Goal: Find specific page/section: Find specific page/section

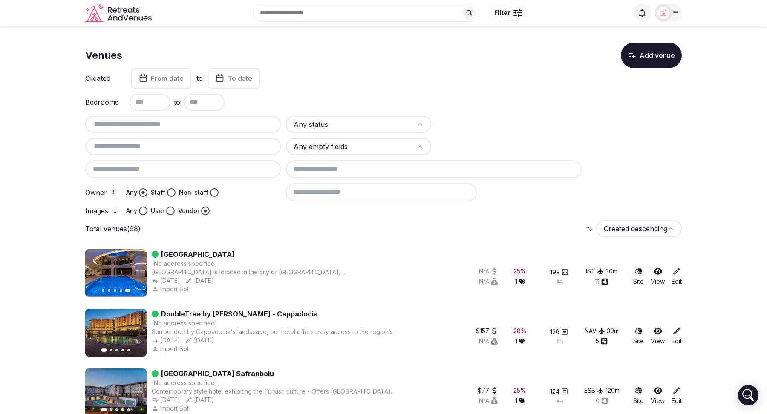
click at [169, 174] on div at bounding box center [183, 169] width 196 height 18
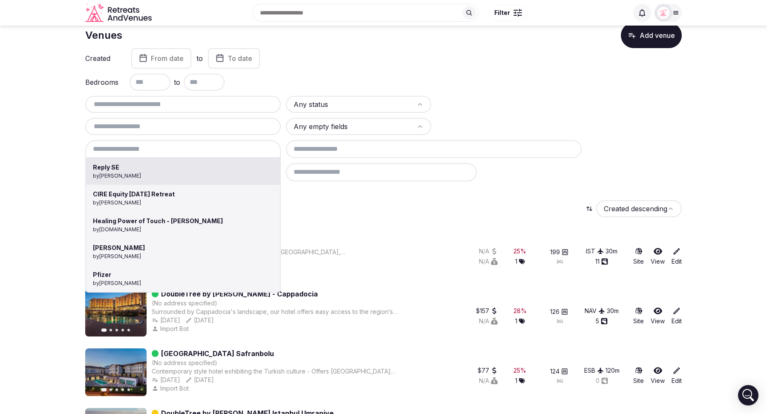
scroll to position [20, 0]
type input "******"
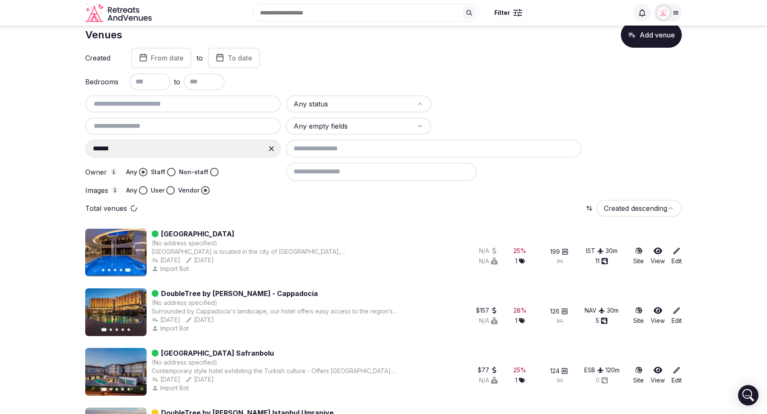
scroll to position [0, 0]
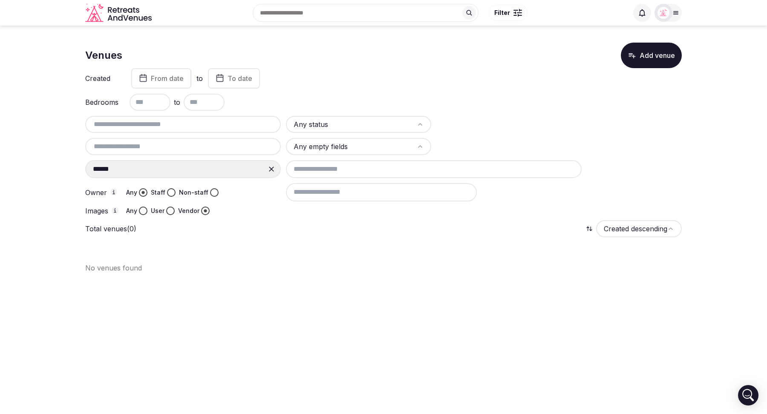
click at [270, 168] on icon at bounding box center [271, 169] width 5 height 5
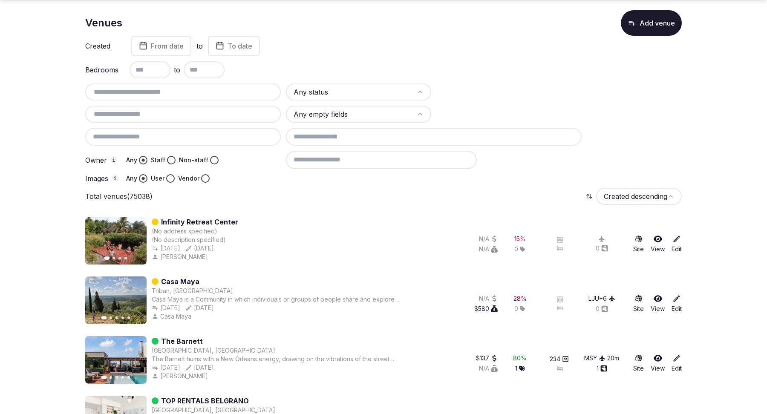
scroll to position [33, 0]
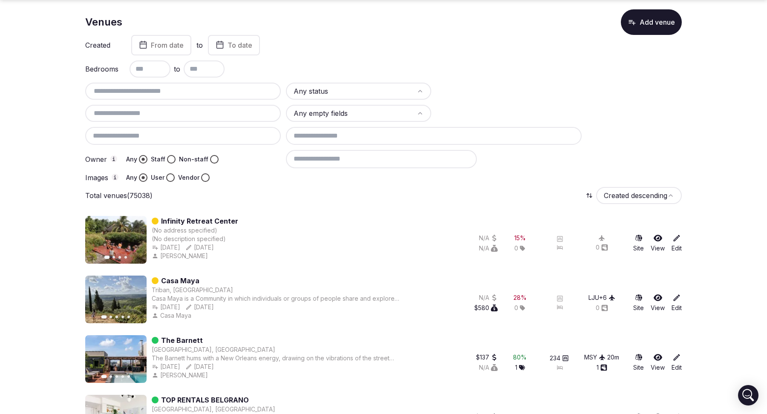
click at [133, 243] on button "Next slide" at bounding box center [135, 240] width 14 height 14
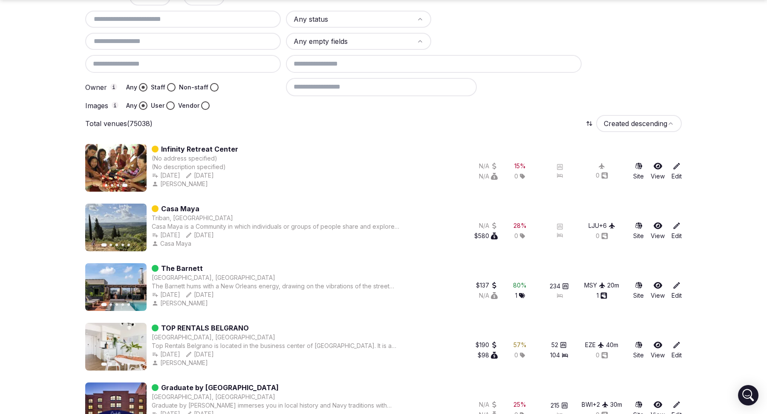
scroll to position [109, 0]
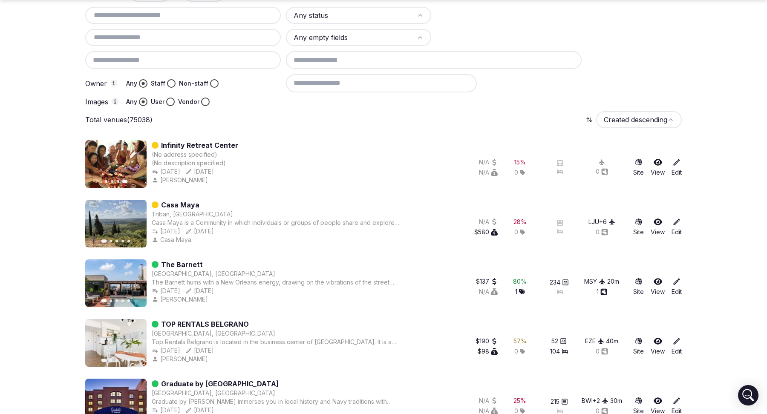
click at [130, 223] on button "Next slide" at bounding box center [135, 224] width 14 height 14
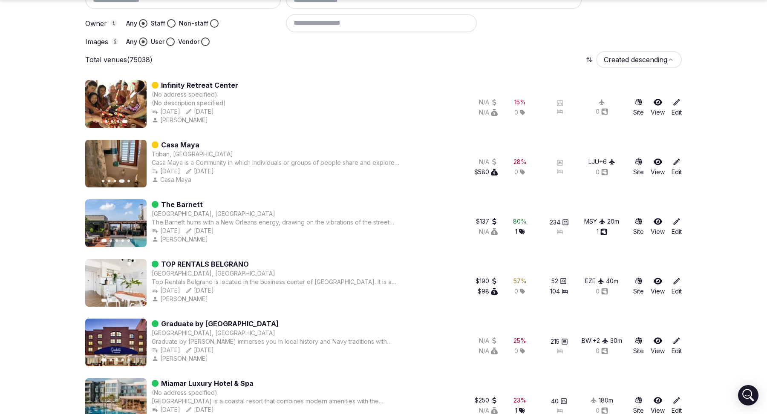
scroll to position [174, 0]
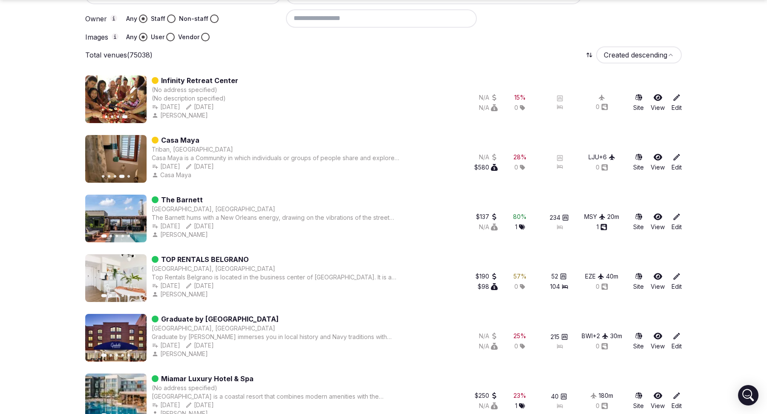
click at [136, 156] on icon "button" at bounding box center [134, 159] width 7 height 7
click at [93, 158] on button "Previous slide" at bounding box center [97, 159] width 14 height 14
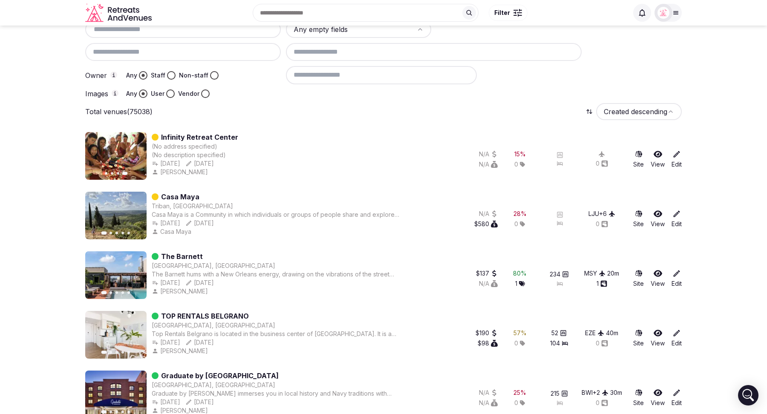
scroll to position [0, 0]
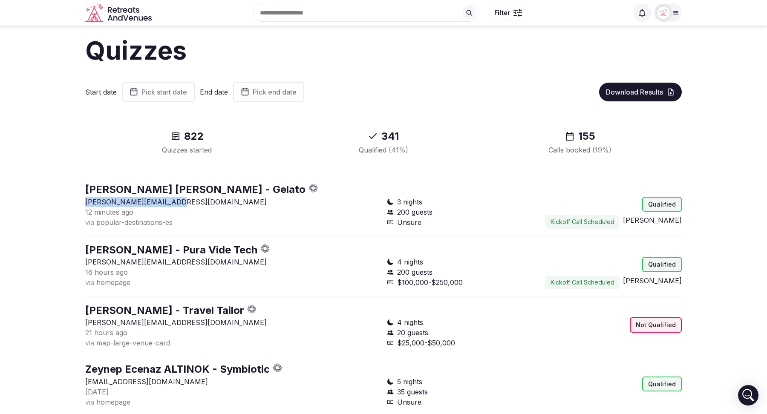
click at [254, 209] on div "12 minutes ago" at bounding box center [232, 212] width 295 height 10
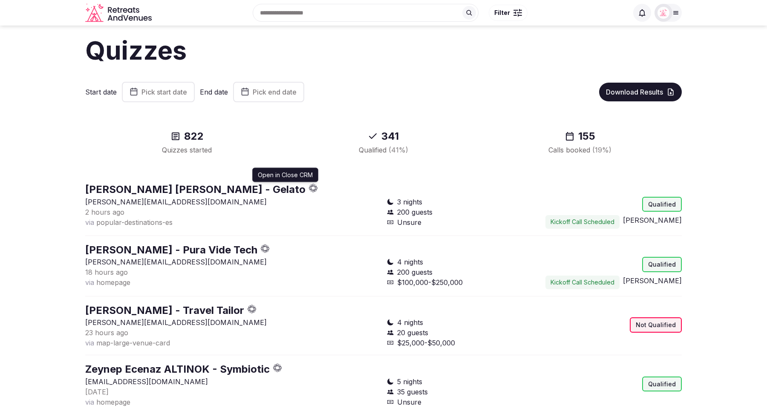
click at [309, 189] on icon "button" at bounding box center [313, 188] width 9 height 9
